Goal: Task Accomplishment & Management: Complete application form

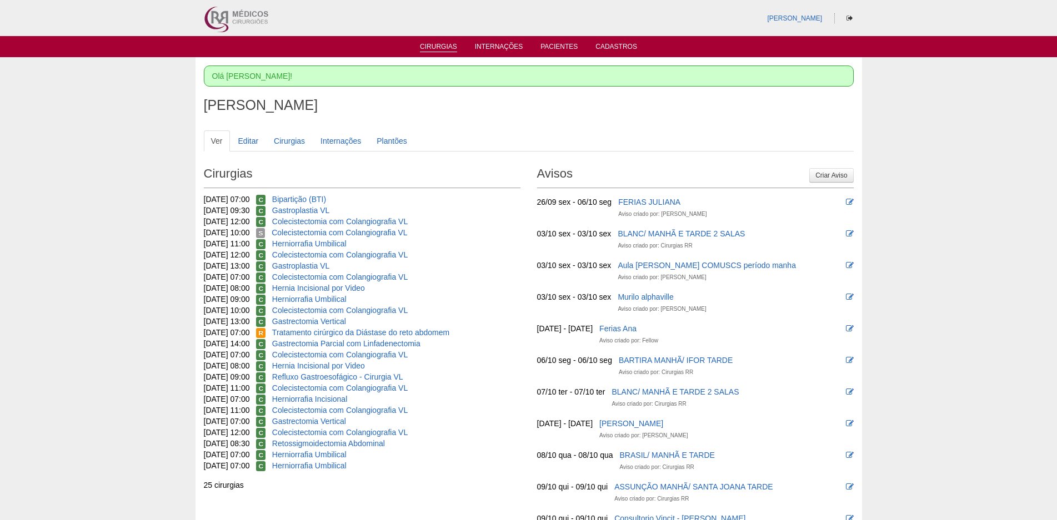
click at [428, 48] on link "Cirurgias" at bounding box center [438, 47] width 37 height 9
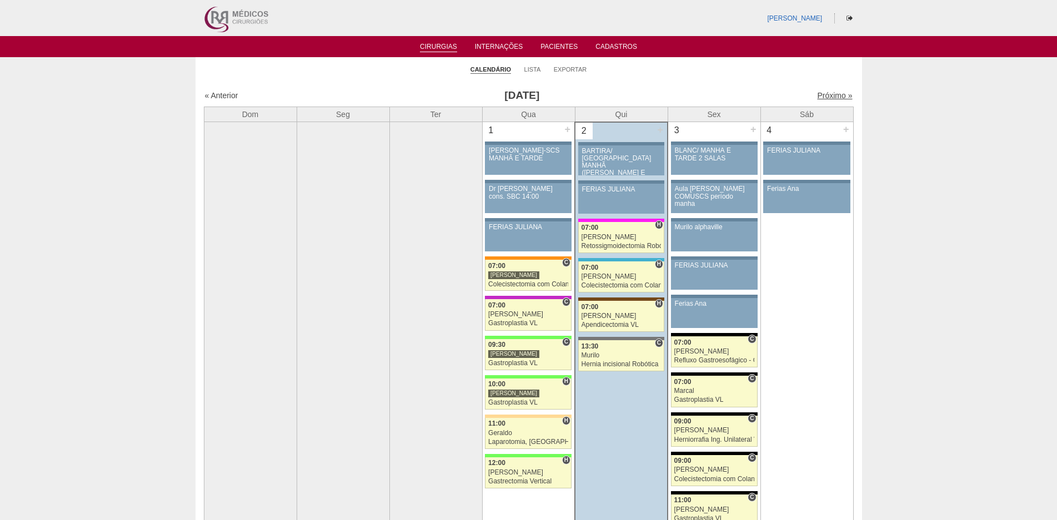
click at [818, 94] on link "Próximo »" at bounding box center [834, 95] width 35 height 9
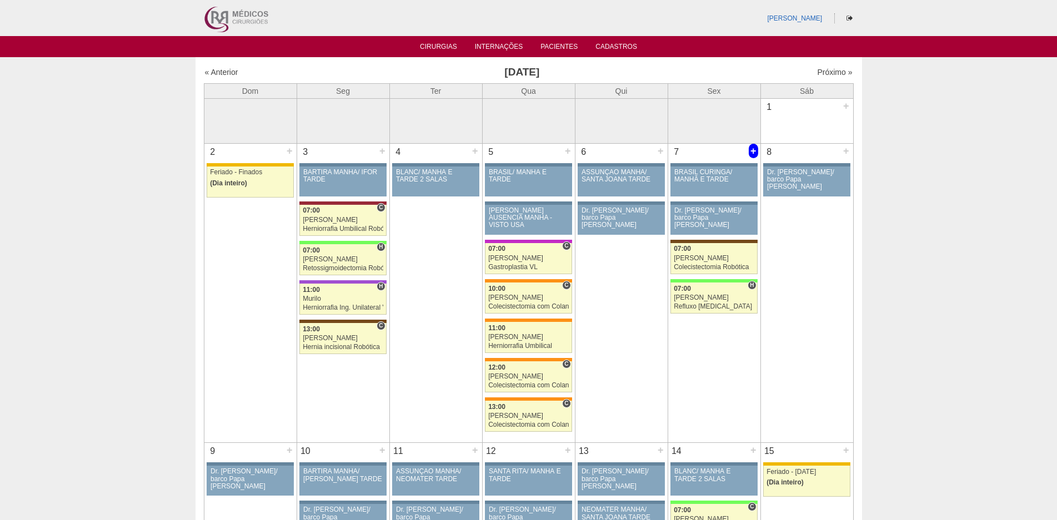
click at [755, 148] on div "+" at bounding box center [752, 151] width 9 height 14
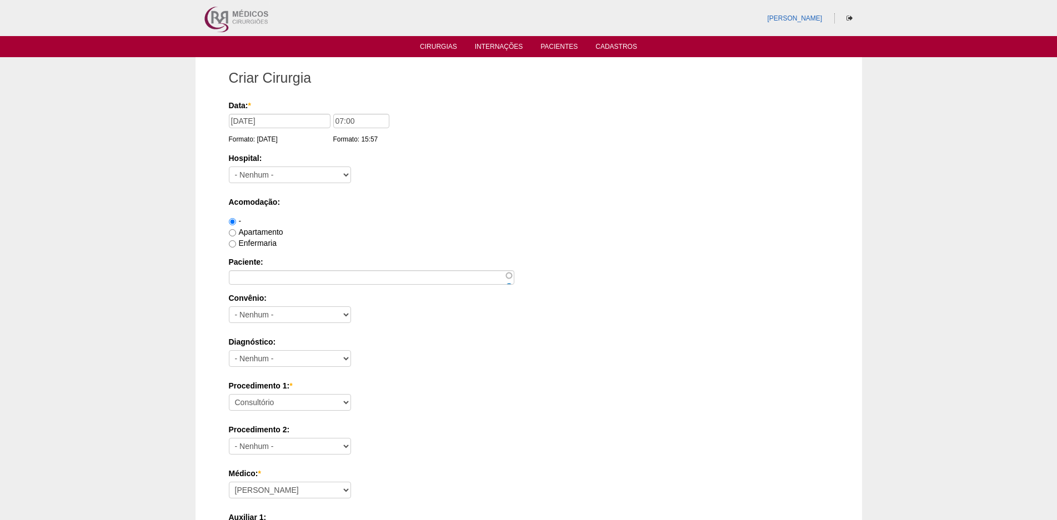
type input "07:00"
click at [304, 170] on select "- Nenhum - 9 de Julho Albert Einstein Alvorada América Assunção Bartira Benefic…" at bounding box center [290, 175] width 122 height 17
select select "8"
click at [229, 167] on select "- Nenhum - 9 de Julho Albert Einstein Alvorada América Assunção Bartira Benefic…" at bounding box center [290, 175] width 122 height 17
click at [260, 273] on input "Paciente:" at bounding box center [371, 277] width 285 height 14
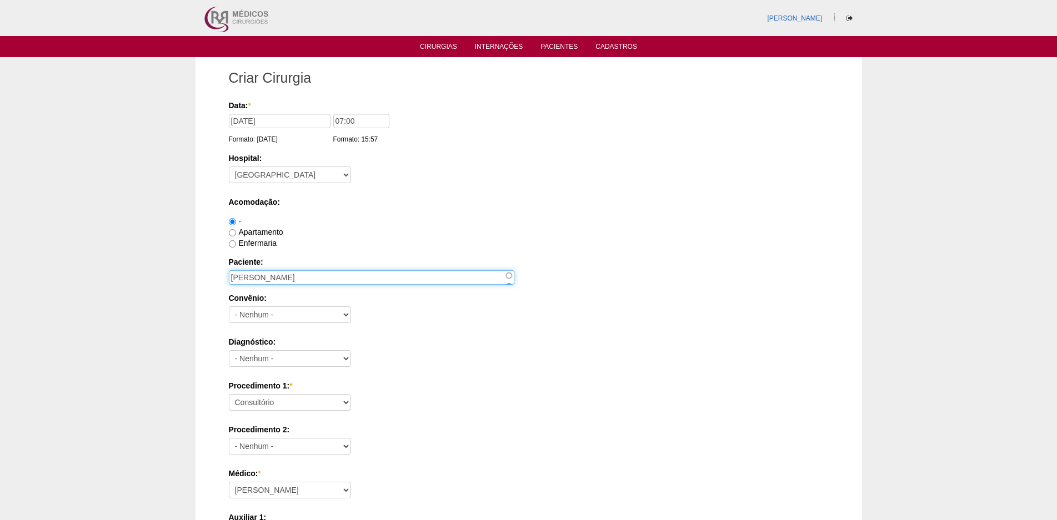
type input "[PERSON_NAME]"
click at [250, 233] on label "Apartamento" at bounding box center [256, 232] width 54 height 9
click at [236, 233] on input "Apartamento" at bounding box center [232, 232] width 7 height 7
radio input "true"
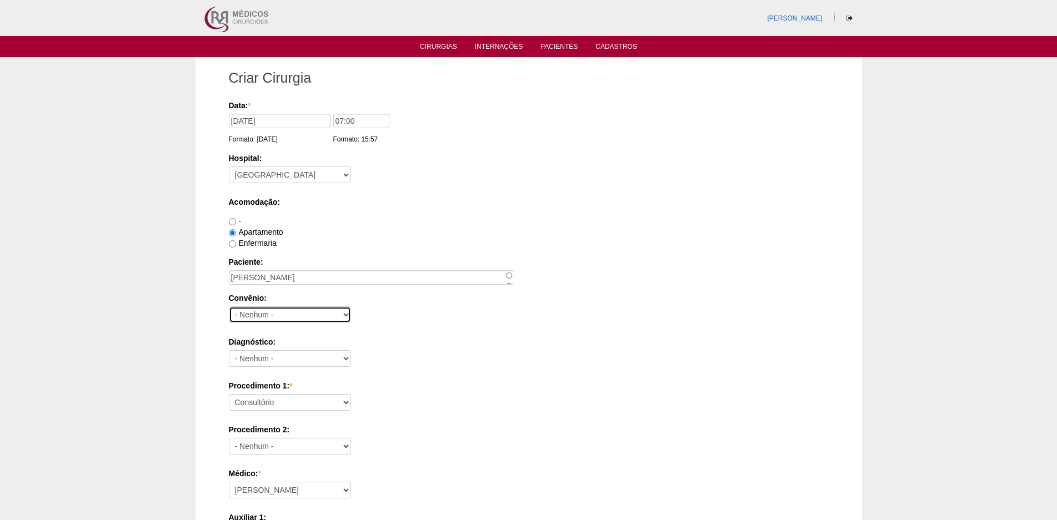
click at [254, 313] on select "- Nenhum - Abet Afresp Allianz Amil Blue Life Caasp Cabesp Caixa de Pensões Car…" at bounding box center [290, 314] width 122 height 17
select select "25"
click at [229, 306] on select "- Nenhum - Abet Afresp Allianz Amil Blue Life Caasp Cabesp Caixa de Pensões Car…" at bounding box center [290, 314] width 122 height 17
click at [291, 354] on select "- Nenhum - Abdome Agudo Abscesso Hepático Abscesso Perianal Abscesso Peritoneal…" at bounding box center [290, 358] width 122 height 17
select select "3707"
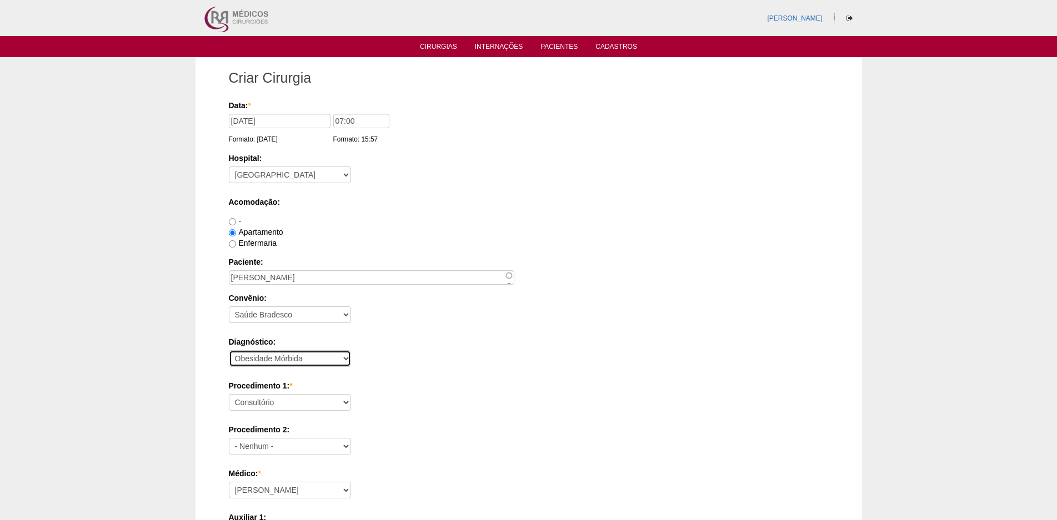
click at [229, 350] on select "- Nenhum - Abdome Agudo Abscesso Hepático Abscesso Perianal Abscesso Peritoneal…" at bounding box center [290, 358] width 122 height 17
click at [290, 401] on select "Consultório Abscesso Hepático - Drenagem Abscesso perianal Amputação Abdômino P…" at bounding box center [290, 402] width 122 height 17
select select "18616"
click at [229, 394] on select "Consultório Abscesso Hepático - Drenagem Abscesso perianal Amputação Abdômino P…" at bounding box center [290, 402] width 122 height 17
click at [369, 365] on div "Diagnóstico: - Nenhum - Abdome Agudo Abscesso Hepático Abscesso Perianal Absces…" at bounding box center [529, 354] width 600 height 36
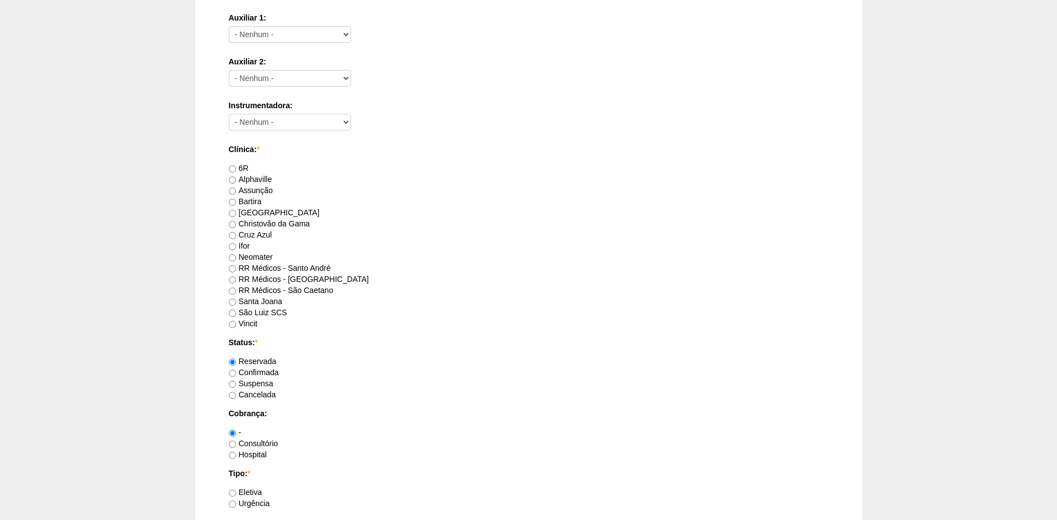
scroll to position [611, 0]
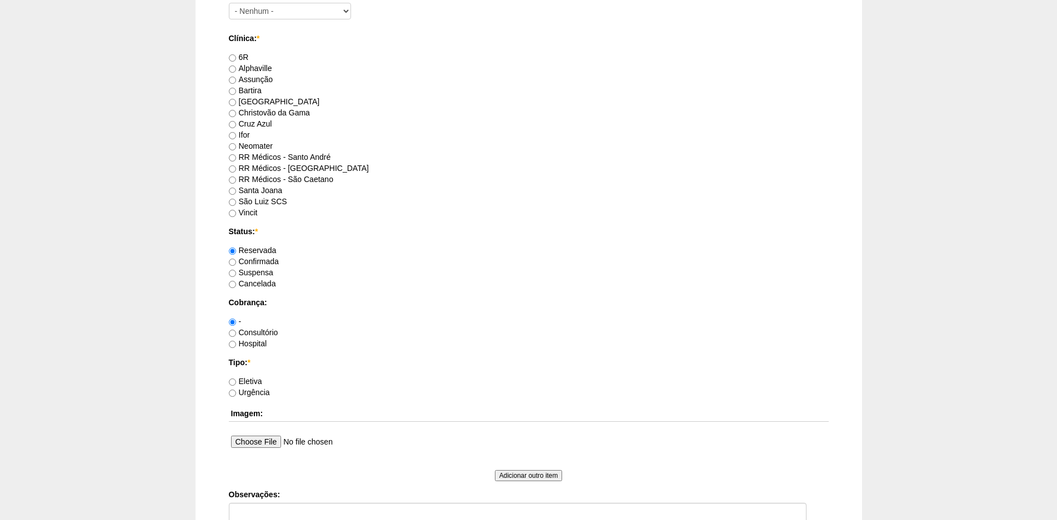
click at [248, 93] on label "Bartira" at bounding box center [245, 90] width 33 height 9
click at [236, 93] on input "Bartira" at bounding box center [232, 91] width 7 height 7
radio input "true"
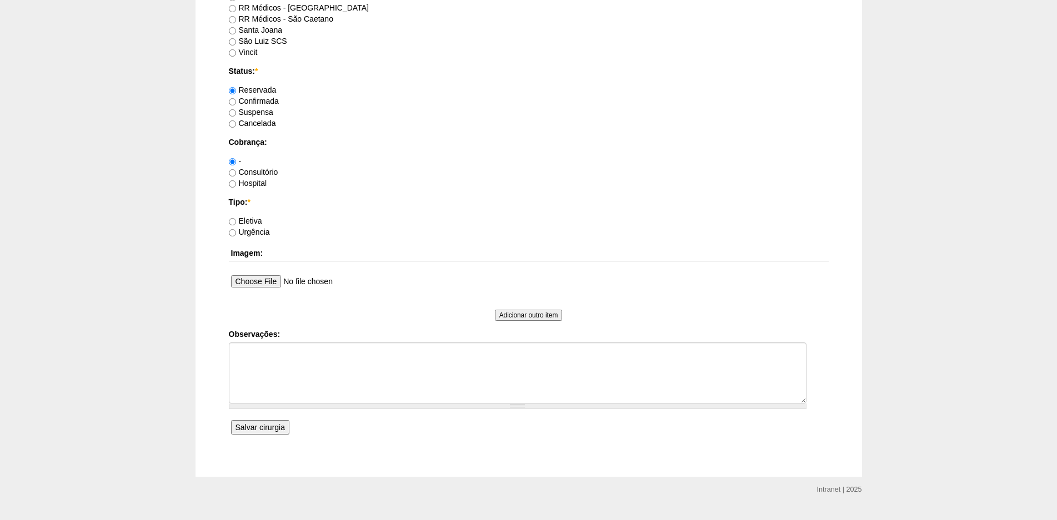
scroll to position [777, 0]
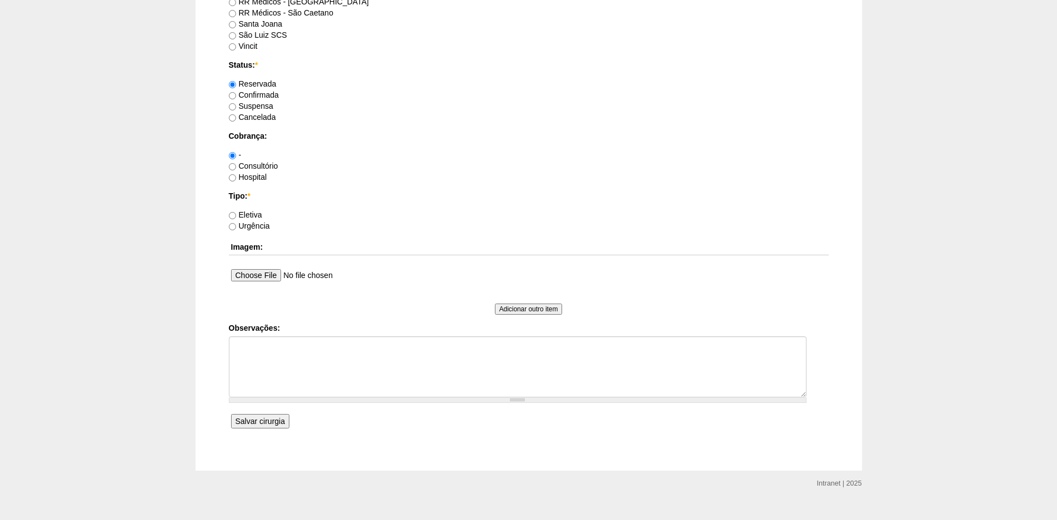
click at [245, 176] on label "Hospital" at bounding box center [248, 177] width 38 height 9
click at [236, 176] on input "Hospital" at bounding box center [232, 177] width 7 height 7
radio input "true"
click at [249, 215] on label "Eletiva" at bounding box center [245, 214] width 33 height 9
click at [236, 215] on input "Eletiva" at bounding box center [232, 215] width 7 height 7
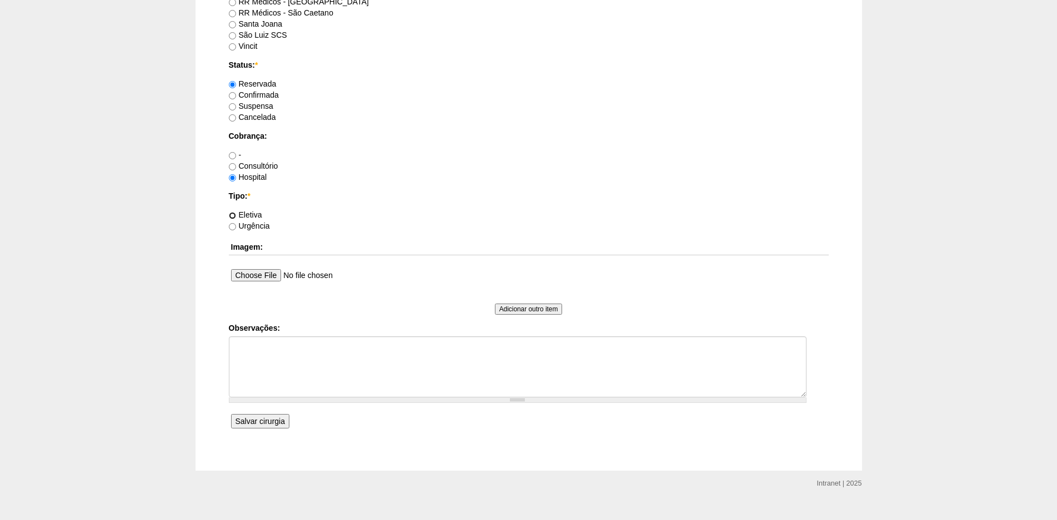
radio input "true"
click at [252, 382] on textarea "Observações:" at bounding box center [517, 366] width 577 height 61
type textarea "P"
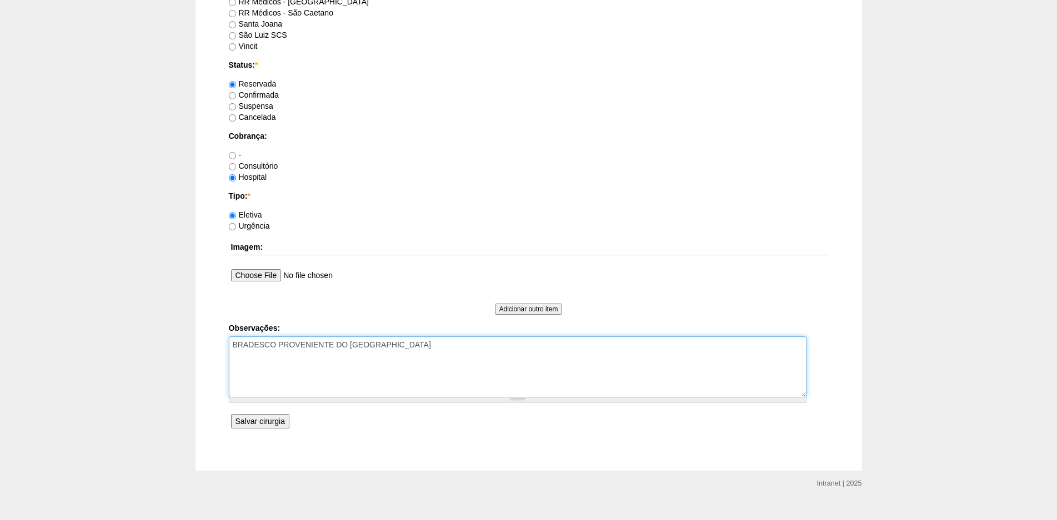
type textarea "BRADESCO PROVENIENTE DO BARTIRA"
click at [269, 418] on input "Salvar cirurgia" at bounding box center [260, 421] width 58 height 14
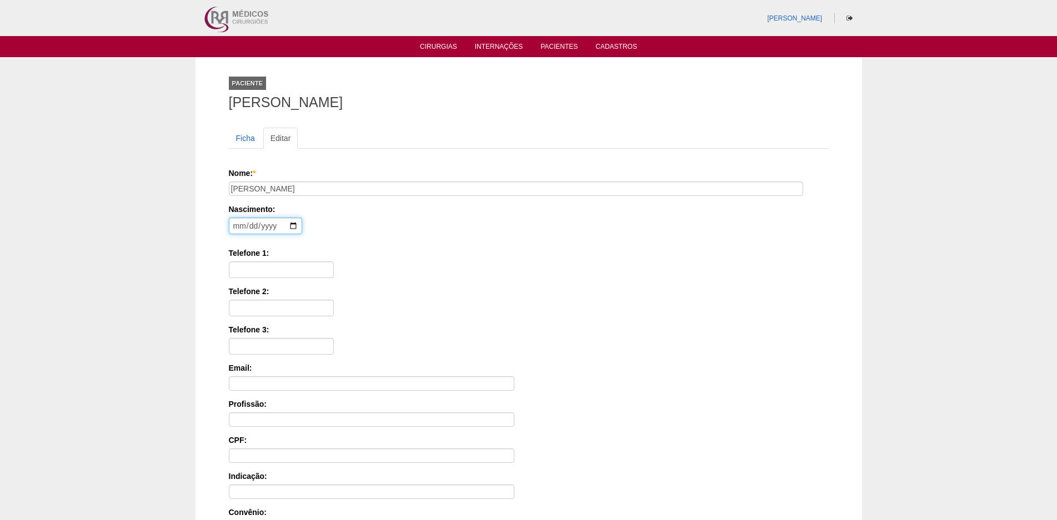
click at [230, 228] on input "date" at bounding box center [265, 226] width 73 height 17
type input "1998-03-20"
type input "11939348683"
type input "426.977.588-28"
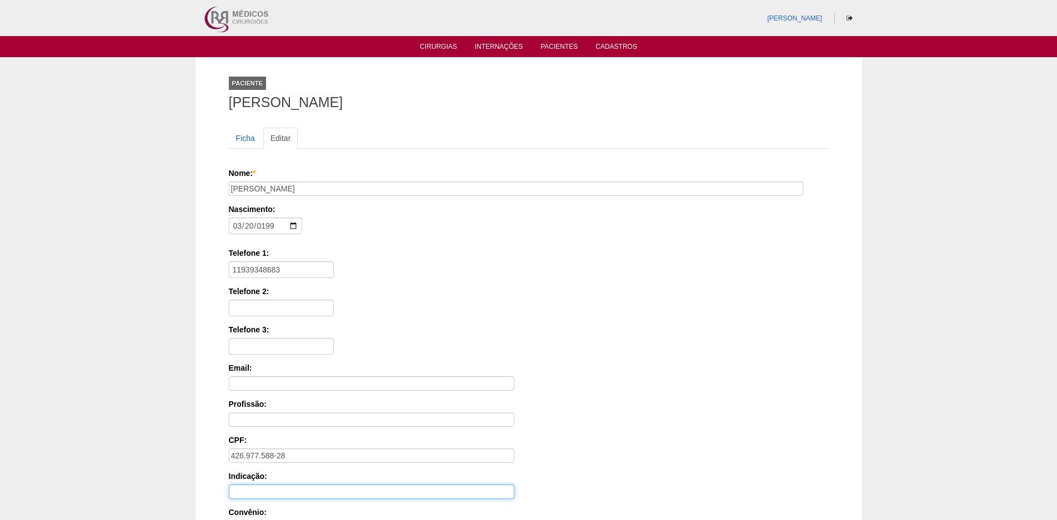
scroll to position [157, 0]
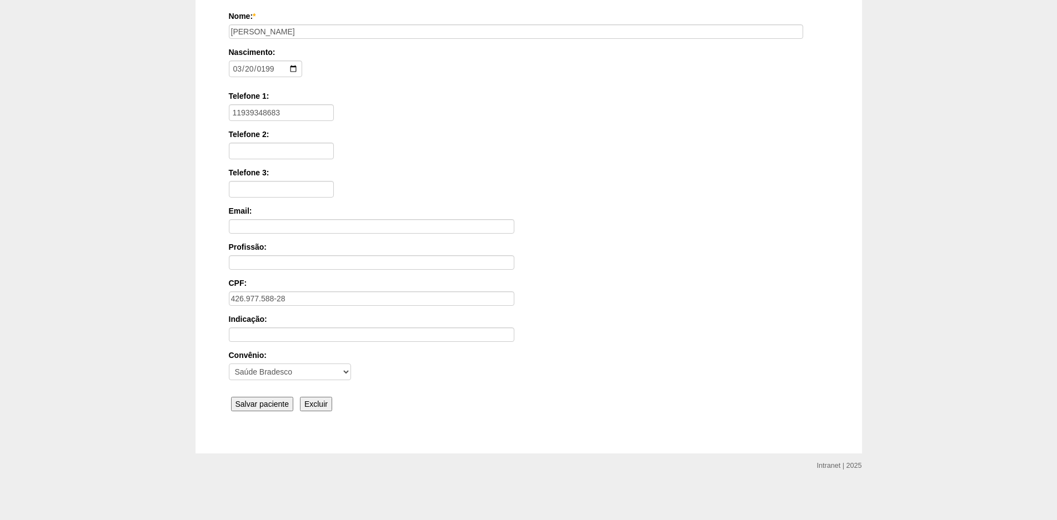
click at [243, 403] on input "Salvar paciente" at bounding box center [262, 404] width 63 height 14
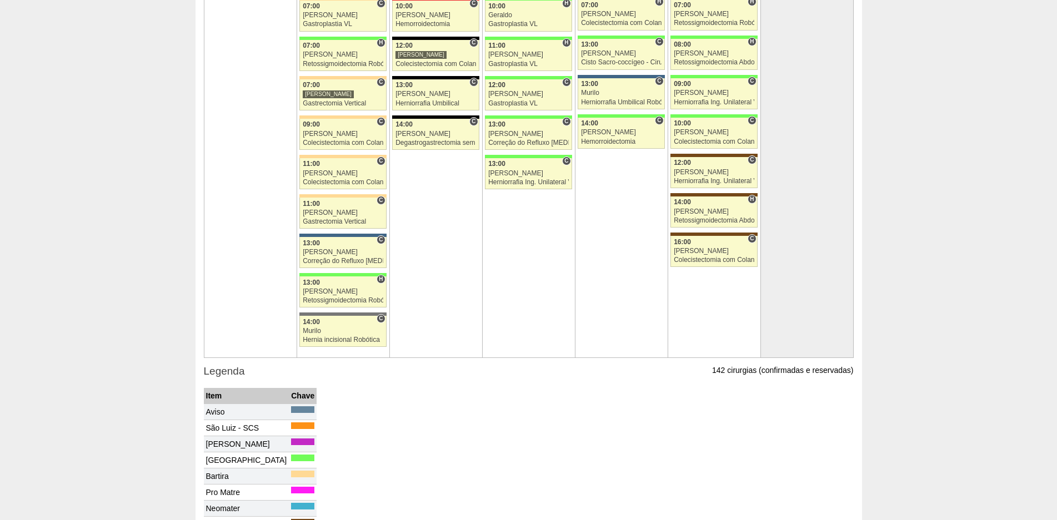
scroll to position [2554, 0]
